Goal: Task Accomplishment & Management: Understand process/instructions

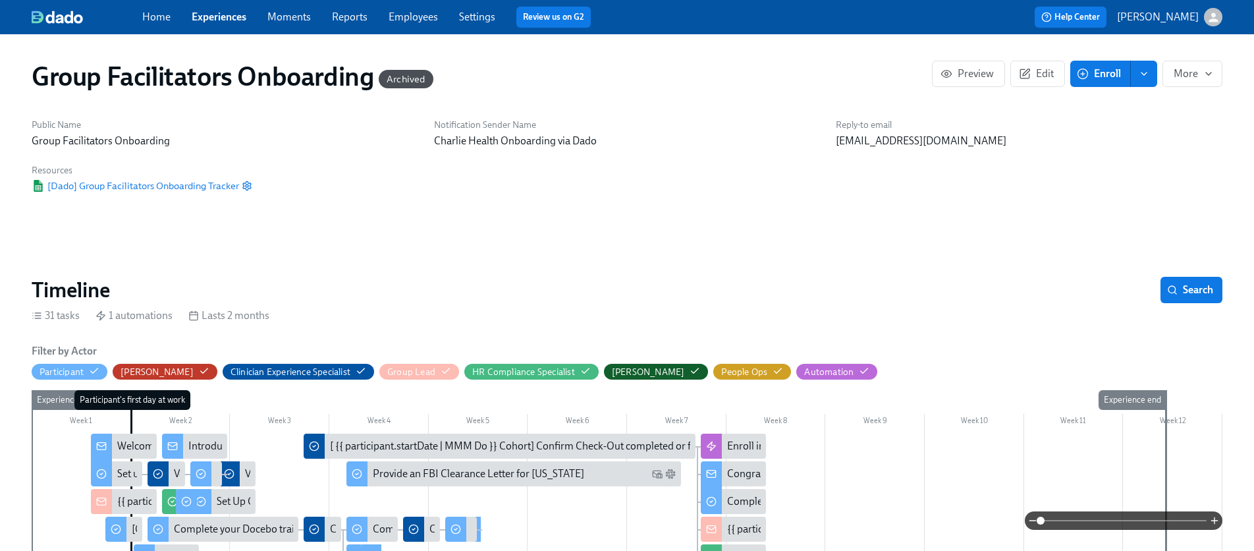
click at [206, 18] on link "Experiences" at bounding box center [219, 17] width 55 height 13
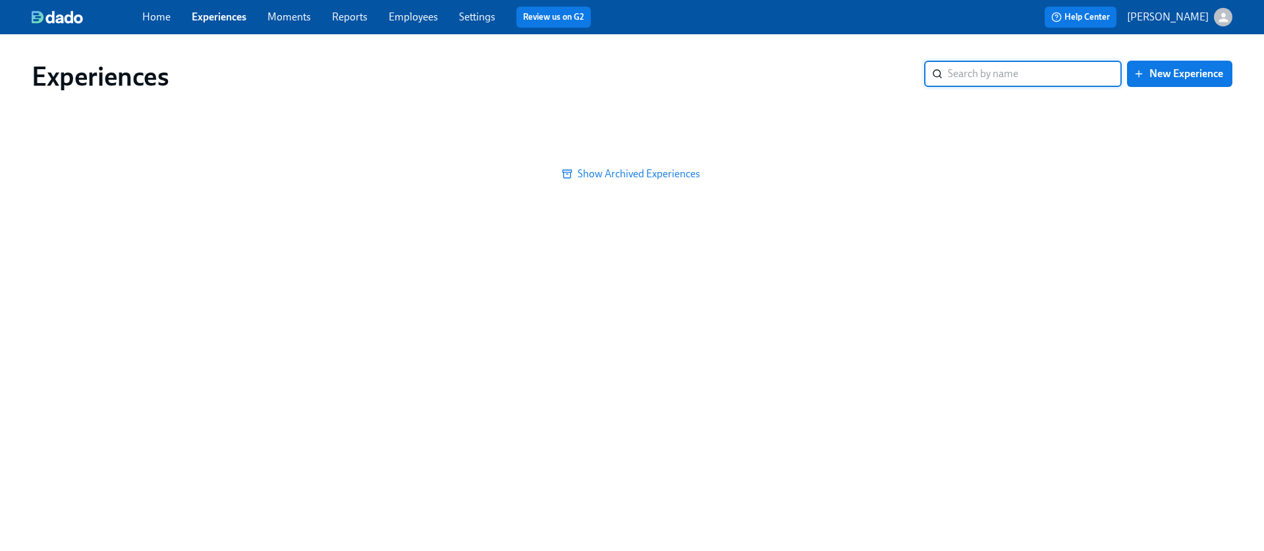
click at [1031, 80] on input "search" at bounding box center [1035, 74] width 174 height 26
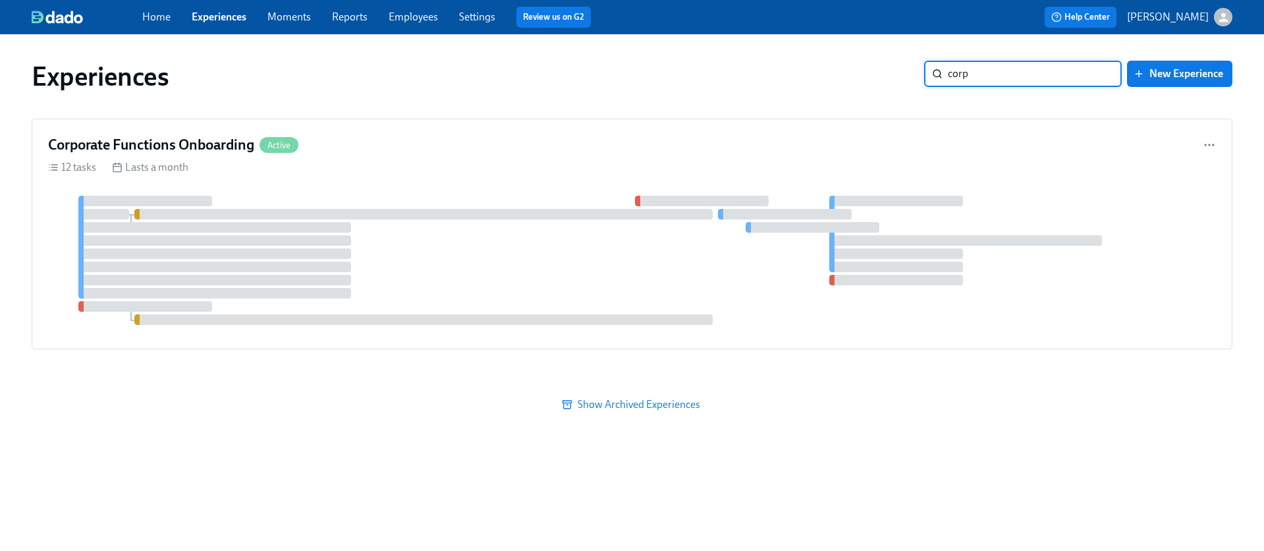
type input "corp"
click at [608, 175] on div "Corporate Functions Onboarding Active 12 tasks Lasts a month" at bounding box center [632, 234] width 1201 height 231
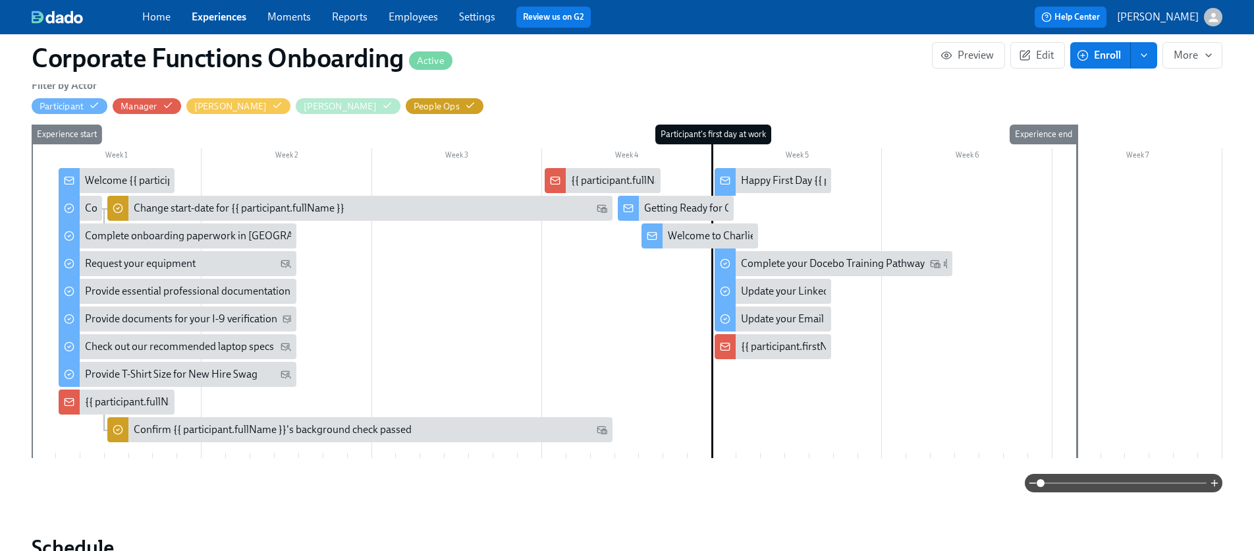
scroll to position [311, 0]
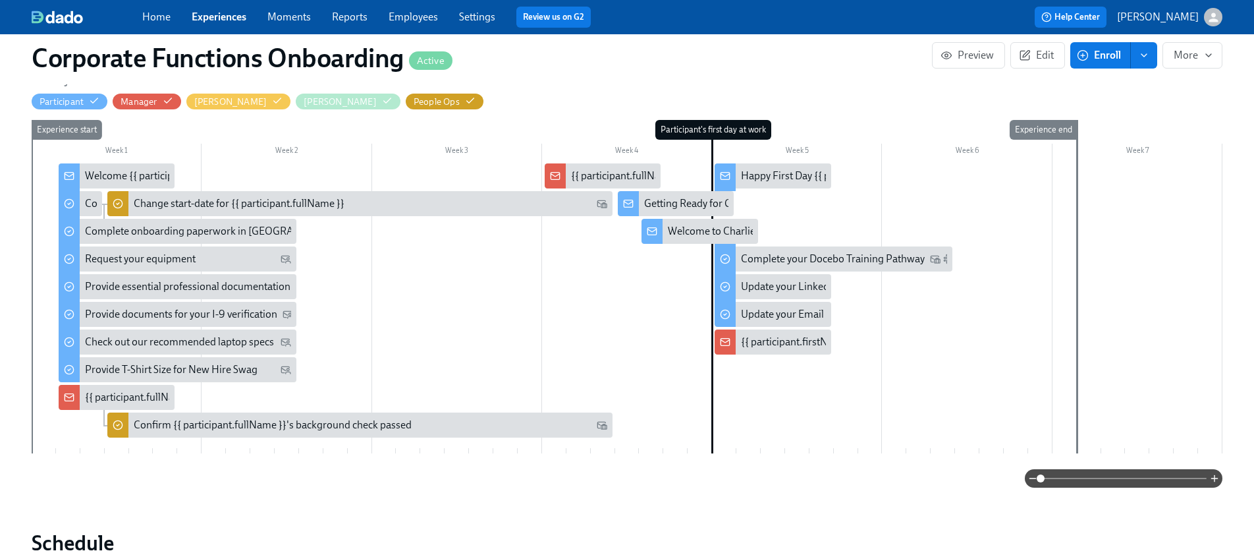
click at [109, 176] on div "Welcome {{ participant.firstName }}!" at bounding box center [167, 176] width 164 height 14
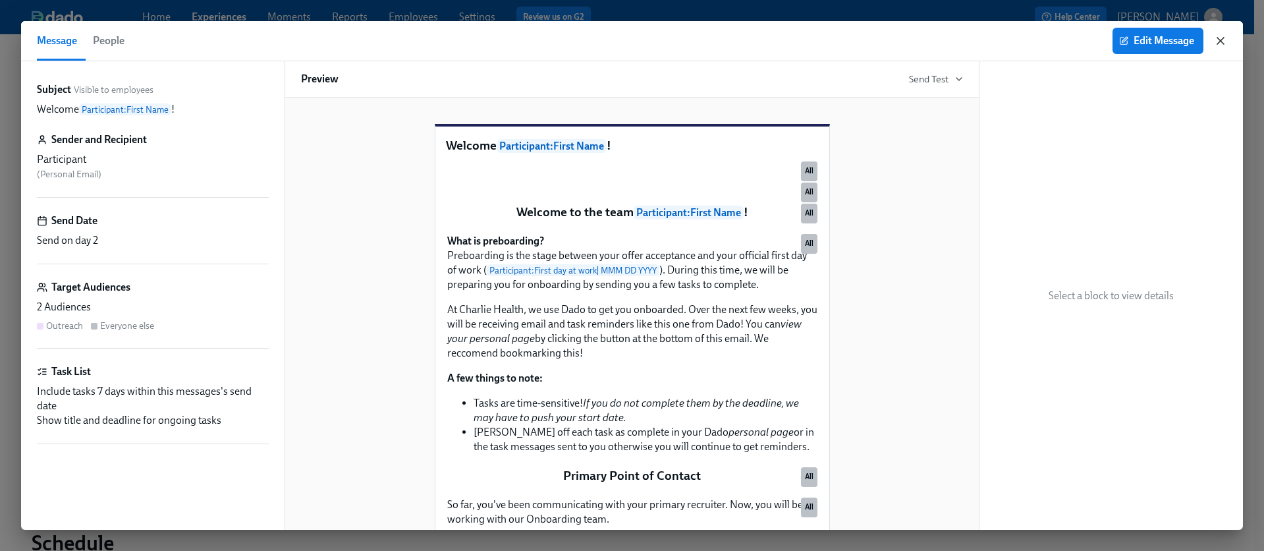
click at [1226, 42] on icon "button" at bounding box center [1220, 40] width 13 height 13
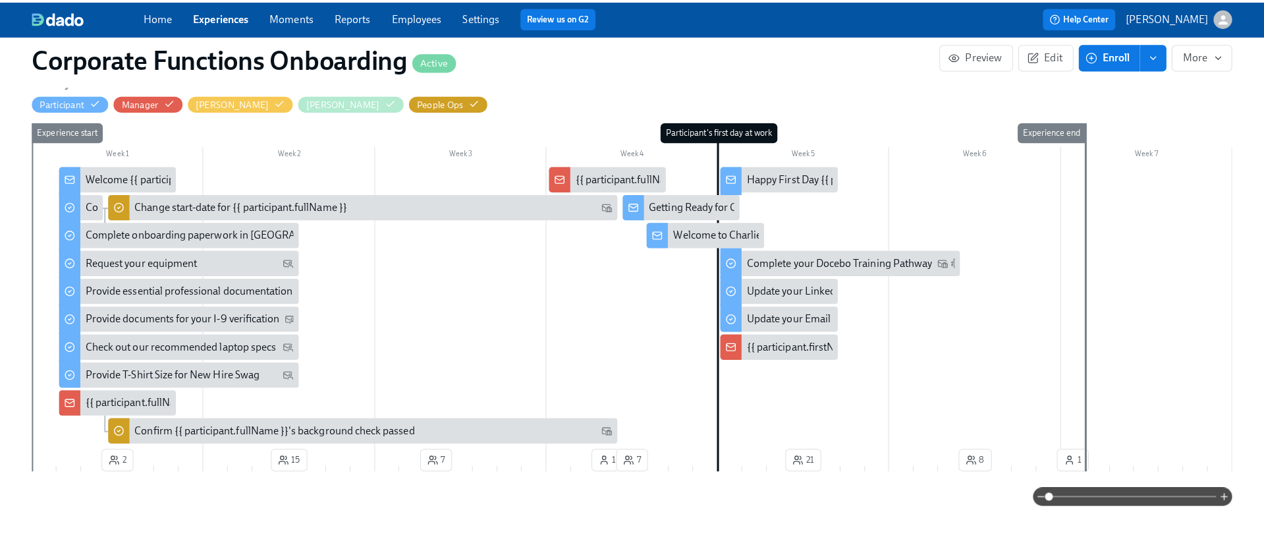
scroll to position [0, 5822]
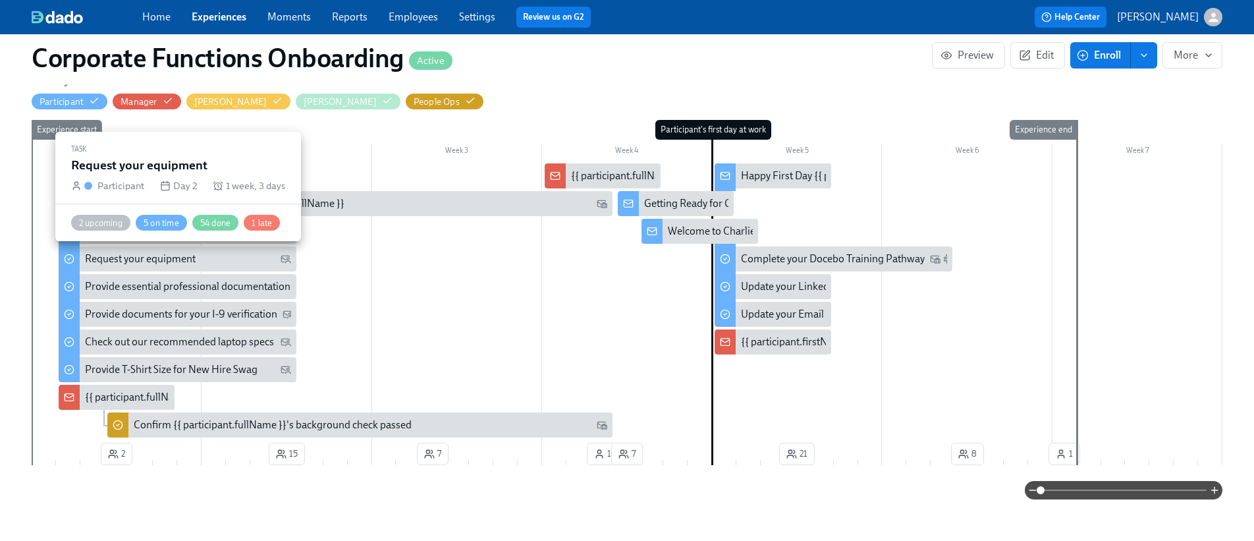
click at [100, 258] on div "Request your equipment" at bounding box center [140, 259] width 111 height 14
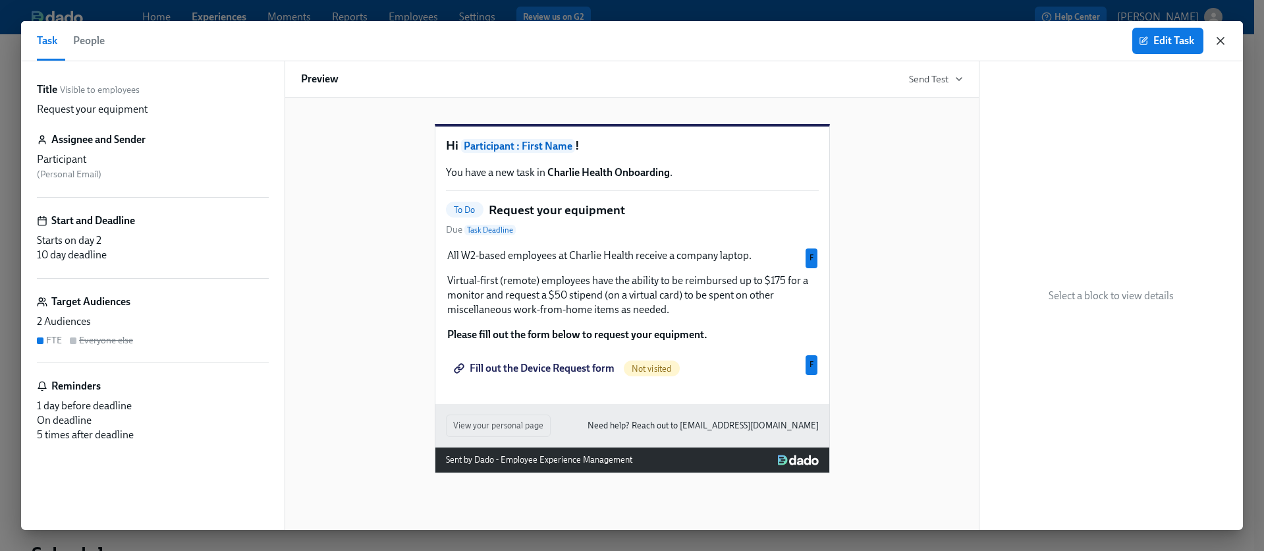
click at [1226, 43] on icon "button" at bounding box center [1220, 40] width 13 height 13
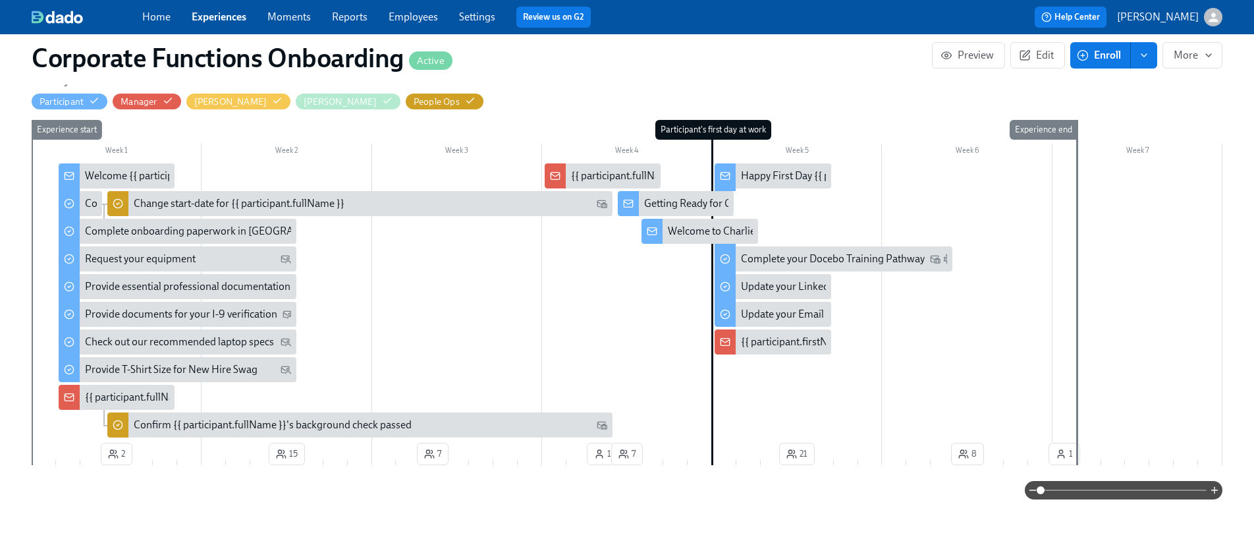
click at [674, 203] on div "Getting Ready for Onboarding" at bounding box center [712, 203] width 136 height 14
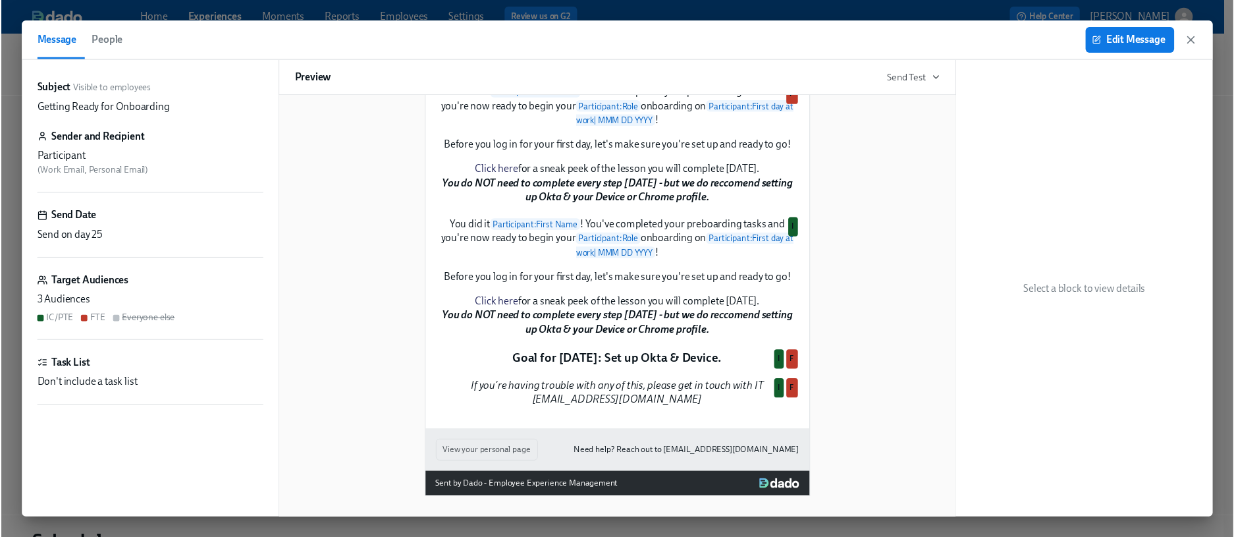
scroll to position [267, 0]
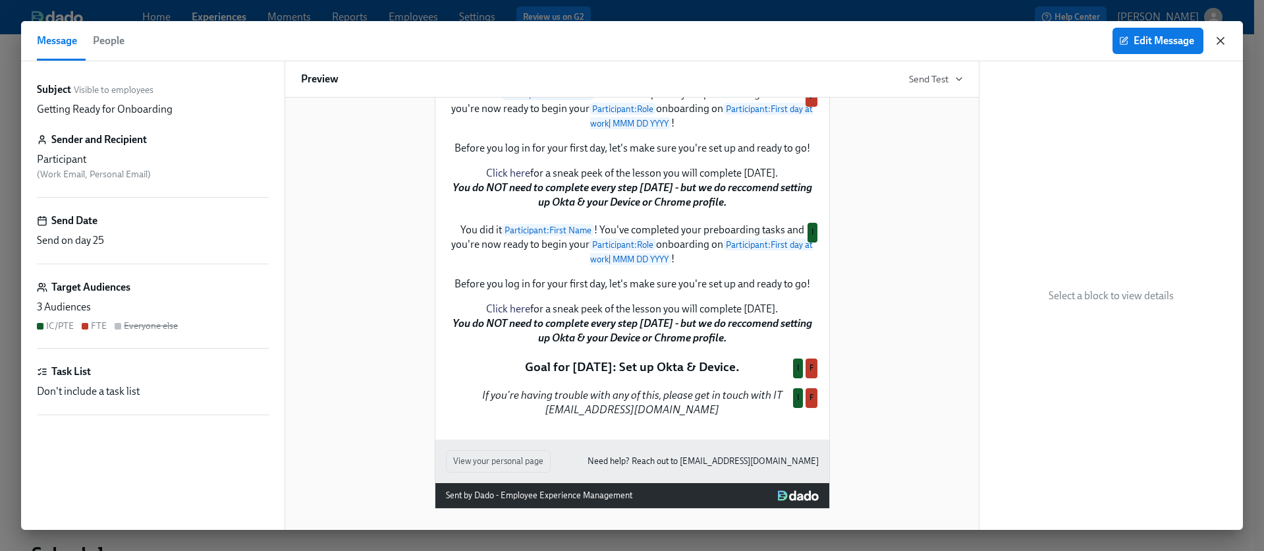
click at [1223, 43] on icon "button" at bounding box center [1220, 41] width 7 height 7
